Goal: Information Seeking & Learning: Learn about a topic

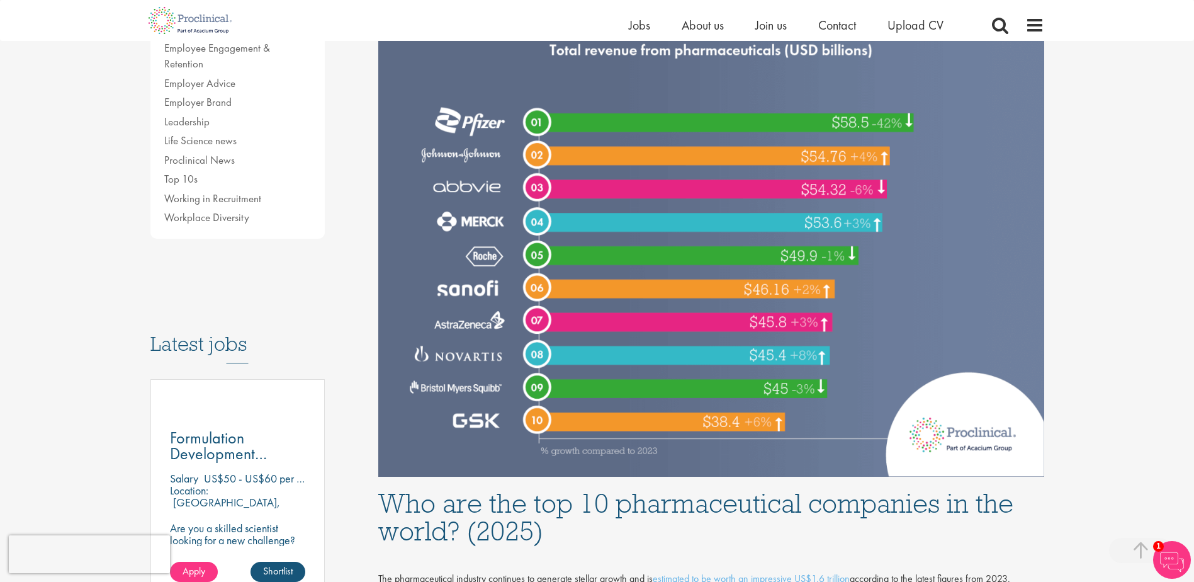
scroll to position [126, 0]
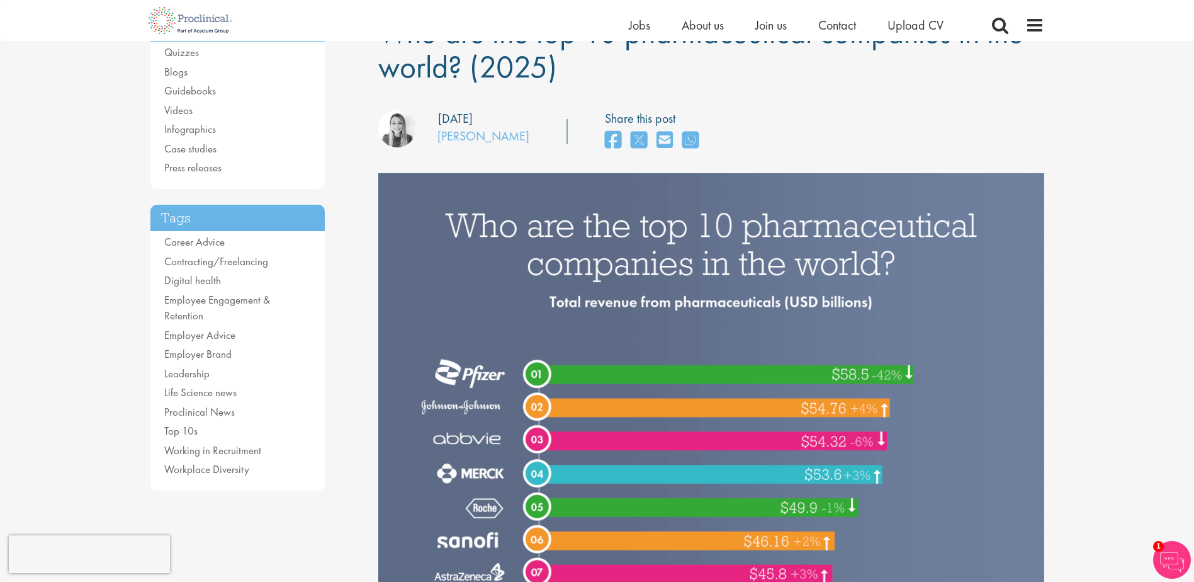
click at [646, 329] on img at bounding box center [711, 450] width 666 height 555
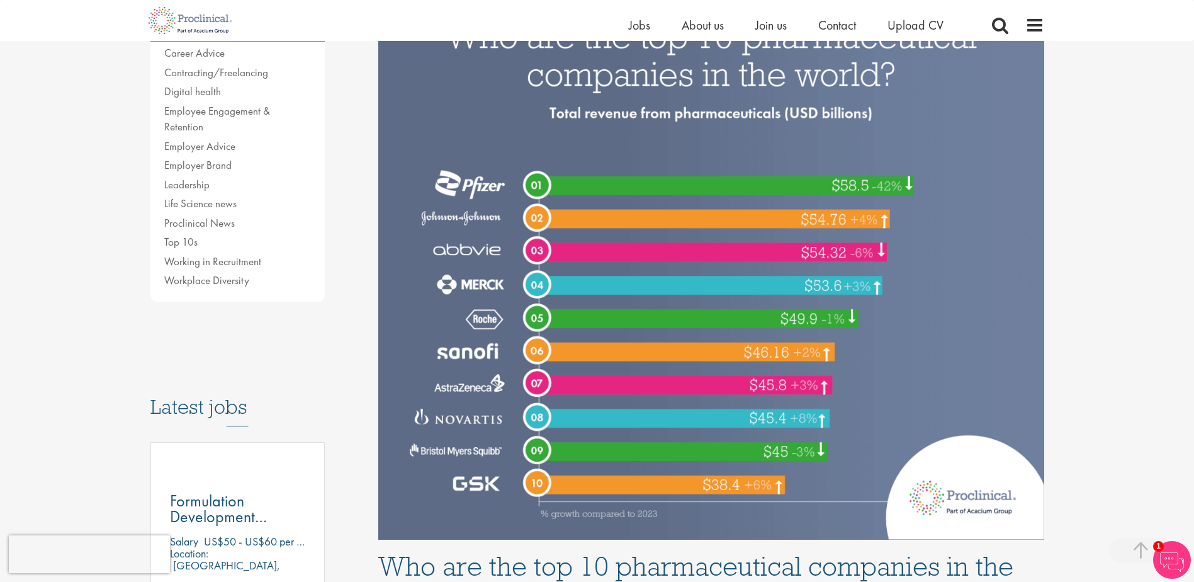
scroll to position [63, 0]
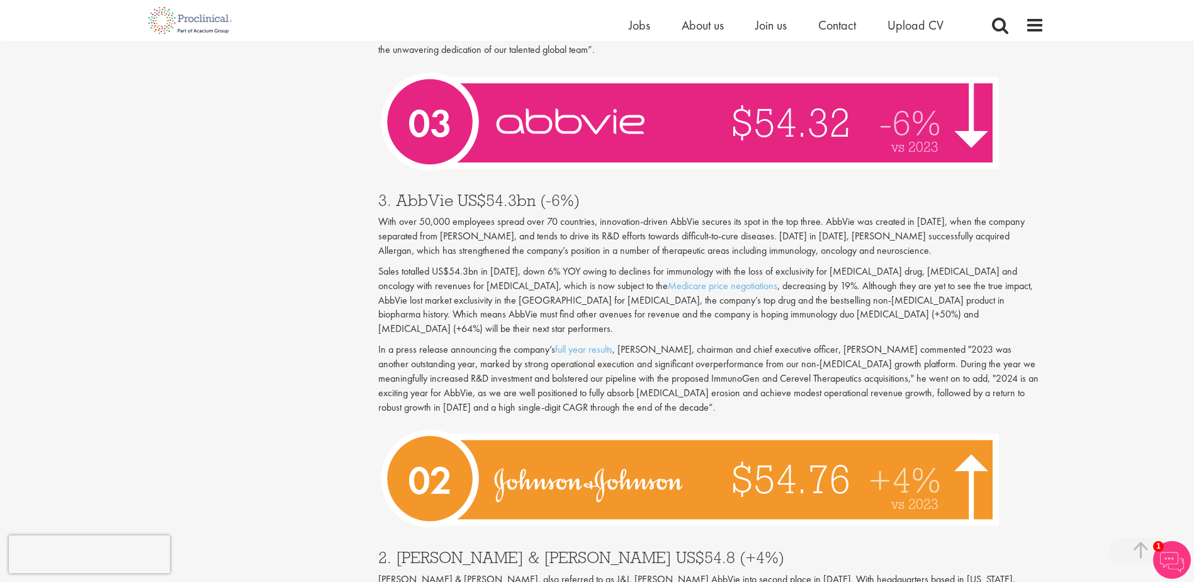
scroll to position [4218, 0]
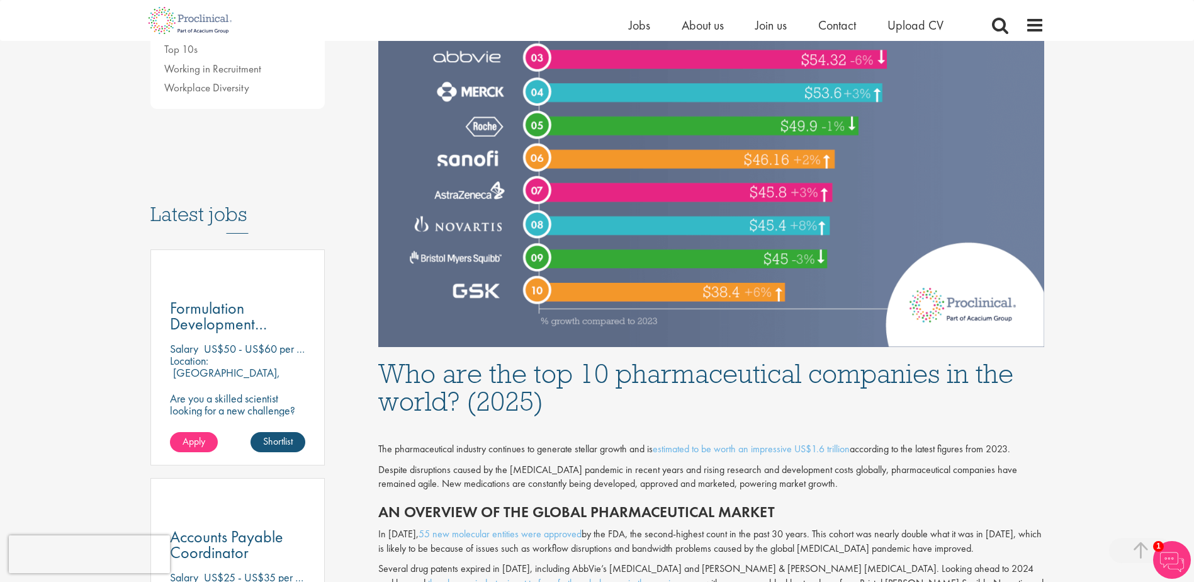
scroll to position [2329, 0]
